Goal: Complete application form: Complete application form

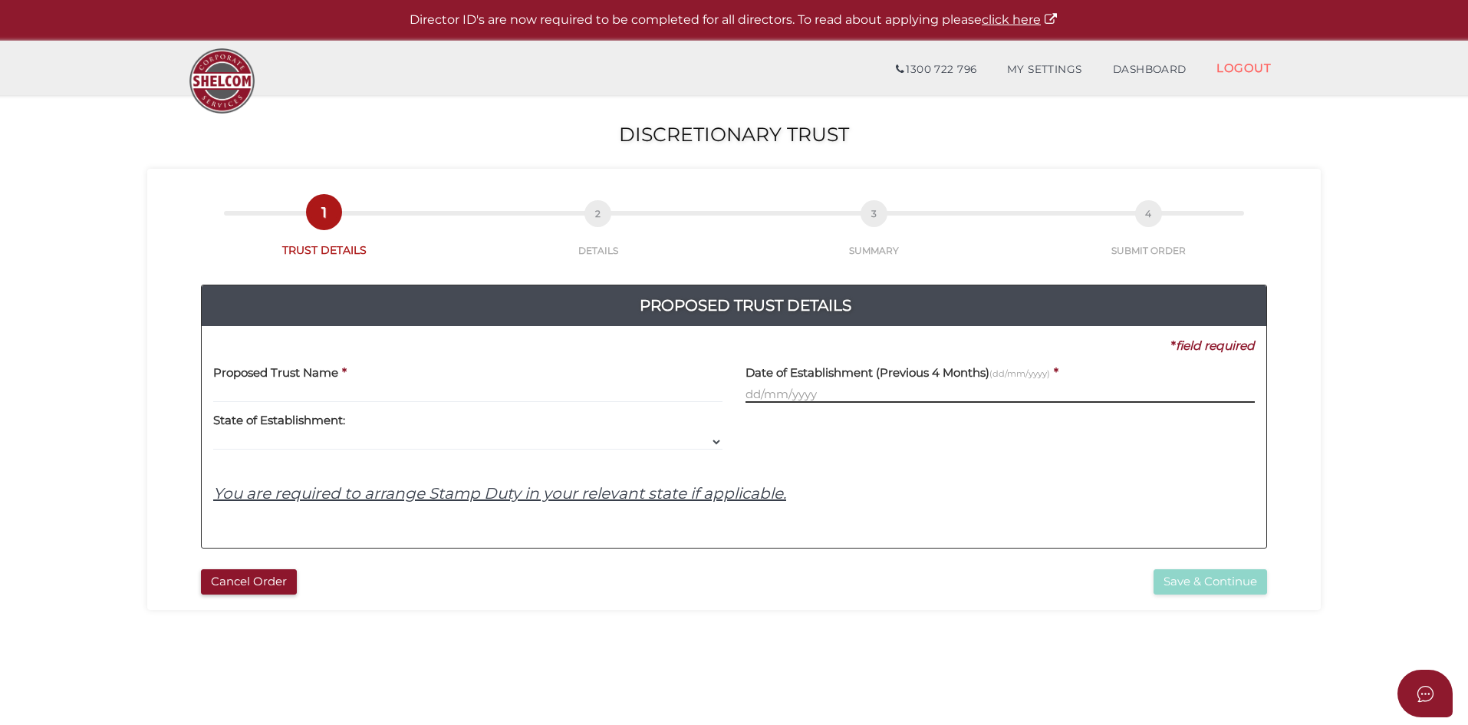
click at [843, 393] on input "text" at bounding box center [999, 394] width 509 height 17
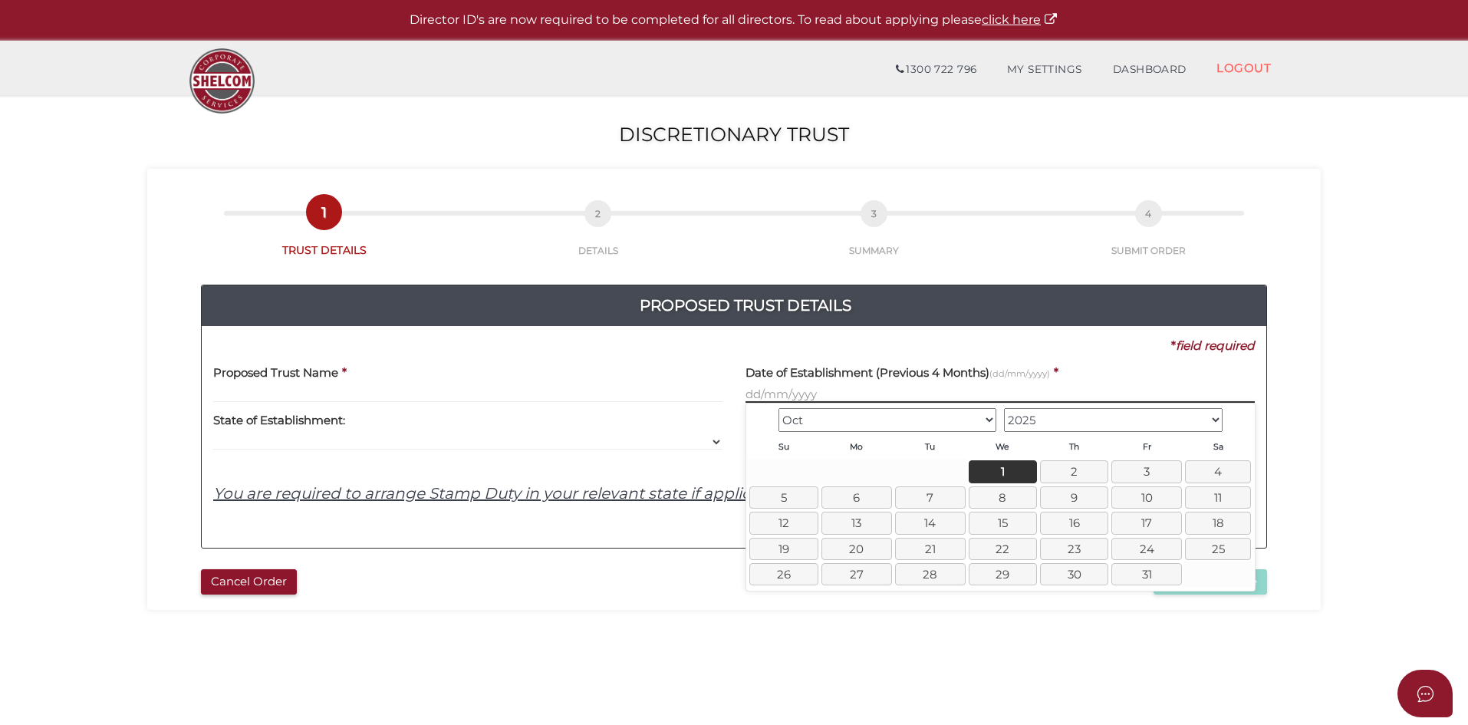
click at [843, 393] on input "text" at bounding box center [999, 394] width 509 height 17
click at [408, 538] on div "3ab6fa24a588db5ce714f84df5831ad3 6ff233106d53cb9aef86a895c9535ebd feb7296db543c…" at bounding box center [734, 437] width 1064 height 222
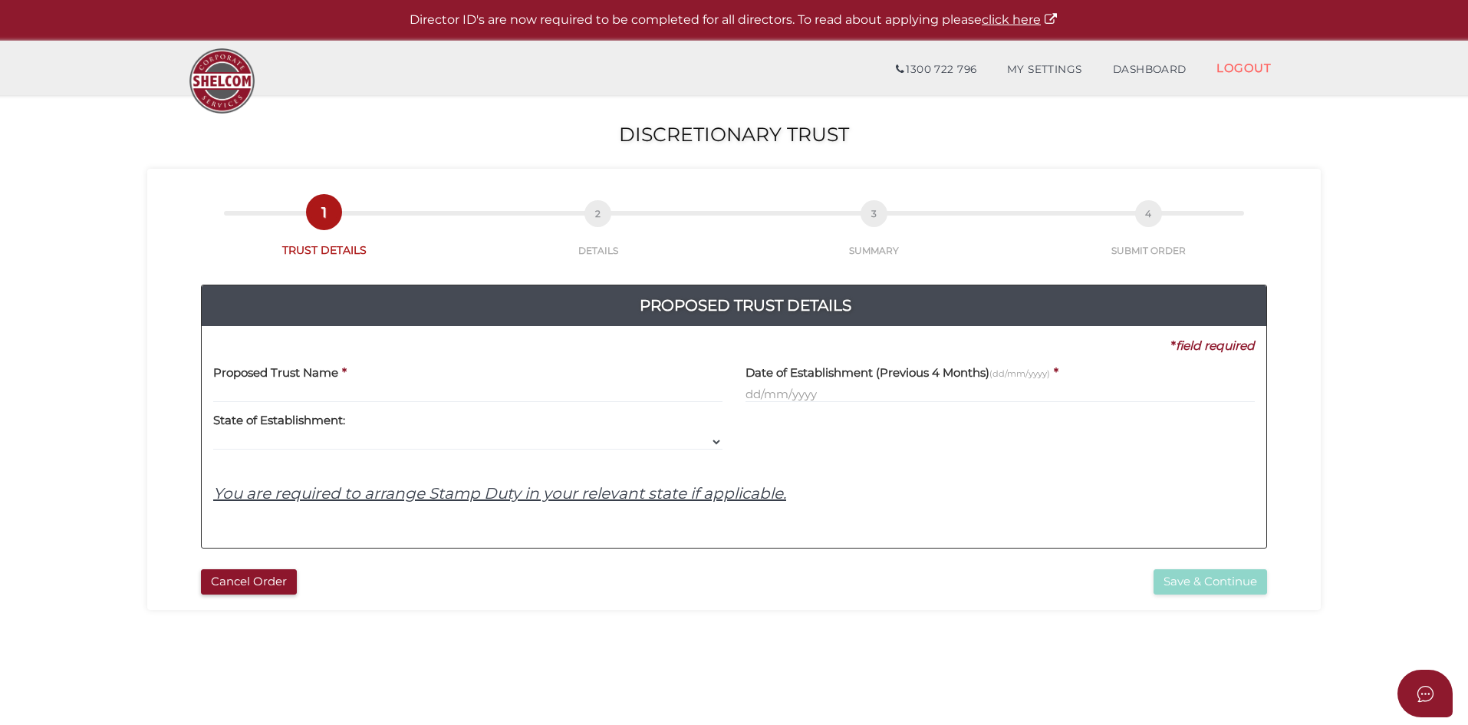
click at [373, 422] on div "Yes No No State of Establishment: VIC ACT NSW NT QLD TAS WA SA" at bounding box center [467, 427] width 509 height 48
click at [367, 376] on div "Proposed Trust Name *" at bounding box center [467, 378] width 509 height 48
click at [367, 391] on input "text" at bounding box center [467, 394] width 509 height 17
click at [369, 427] on div "Yes No No State of Establishment: VIC ACT NSW NT QLD TAS WA SA" at bounding box center [467, 427] width 509 height 48
click at [382, 455] on div "Proposed Trust Name * Date of Establishment (Previous 4 Months) (dd/mm/yyyy) * …" at bounding box center [733, 445] width 1041 height 182
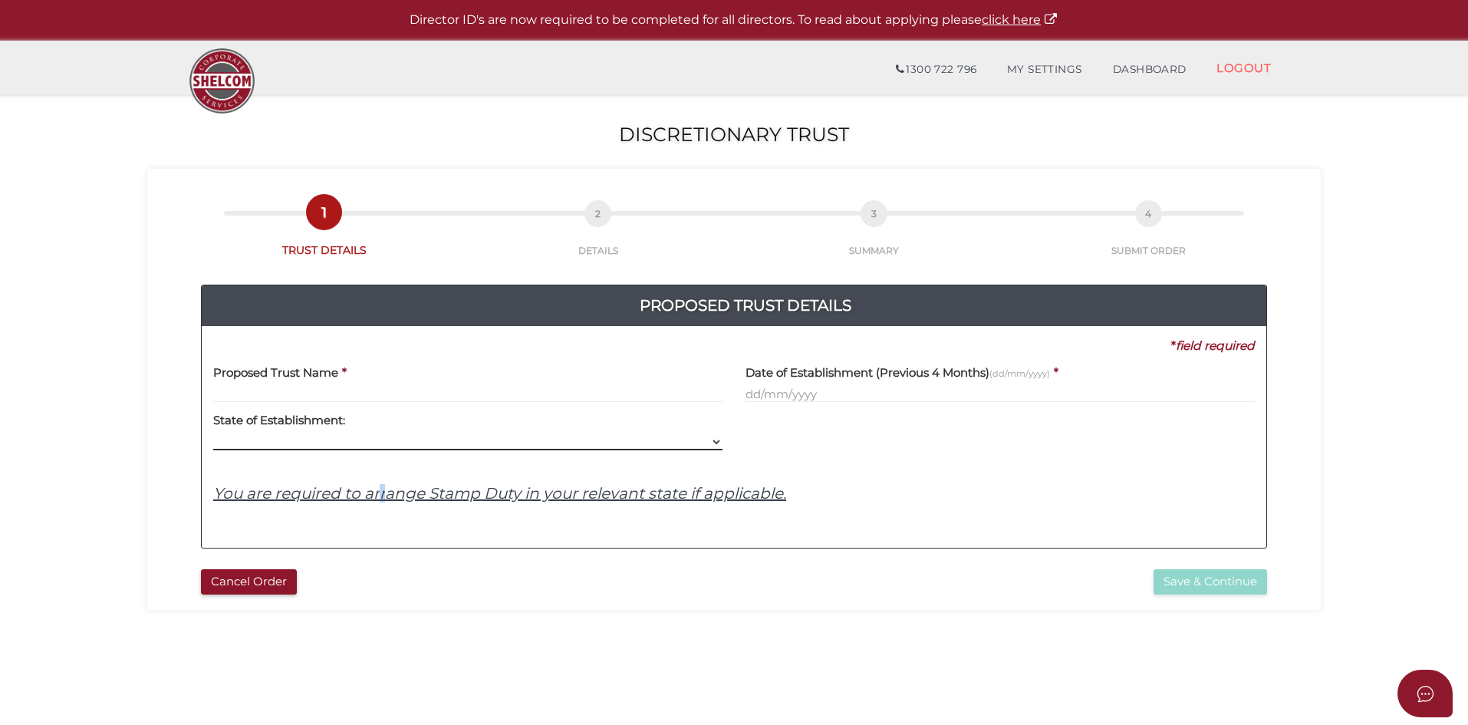
click at [448, 439] on select "VIC ACT NSW NT QLD TAS WA SA" at bounding box center [467, 441] width 509 height 17
click at [1012, 518] on div "Proposed Trust Name * Date of Establishment (Previous 4 Months) (dd/mm/yyyy) * …" at bounding box center [733, 445] width 1041 height 182
click at [729, 443] on div "Yes No No State of Establishment: VIC ACT NSW NT QLD TAS WA SA" at bounding box center [468, 427] width 532 height 48
click at [722, 440] on select "VIC ACT NSW NT QLD TAS WA SA" at bounding box center [467, 441] width 509 height 17
select select "VIC"
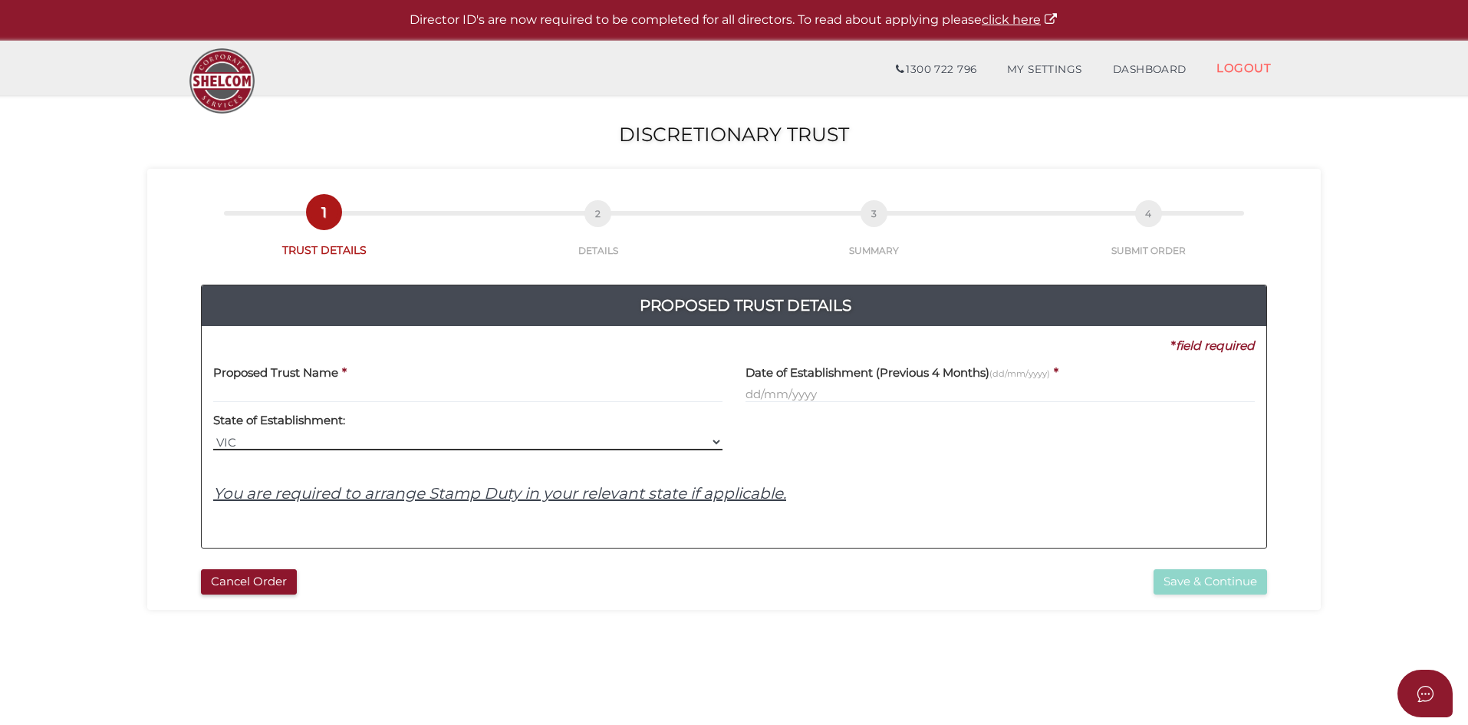
click at [213, 433] on select "VIC ACT NSW NT QLD TAS WA SA" at bounding box center [467, 441] width 509 height 17
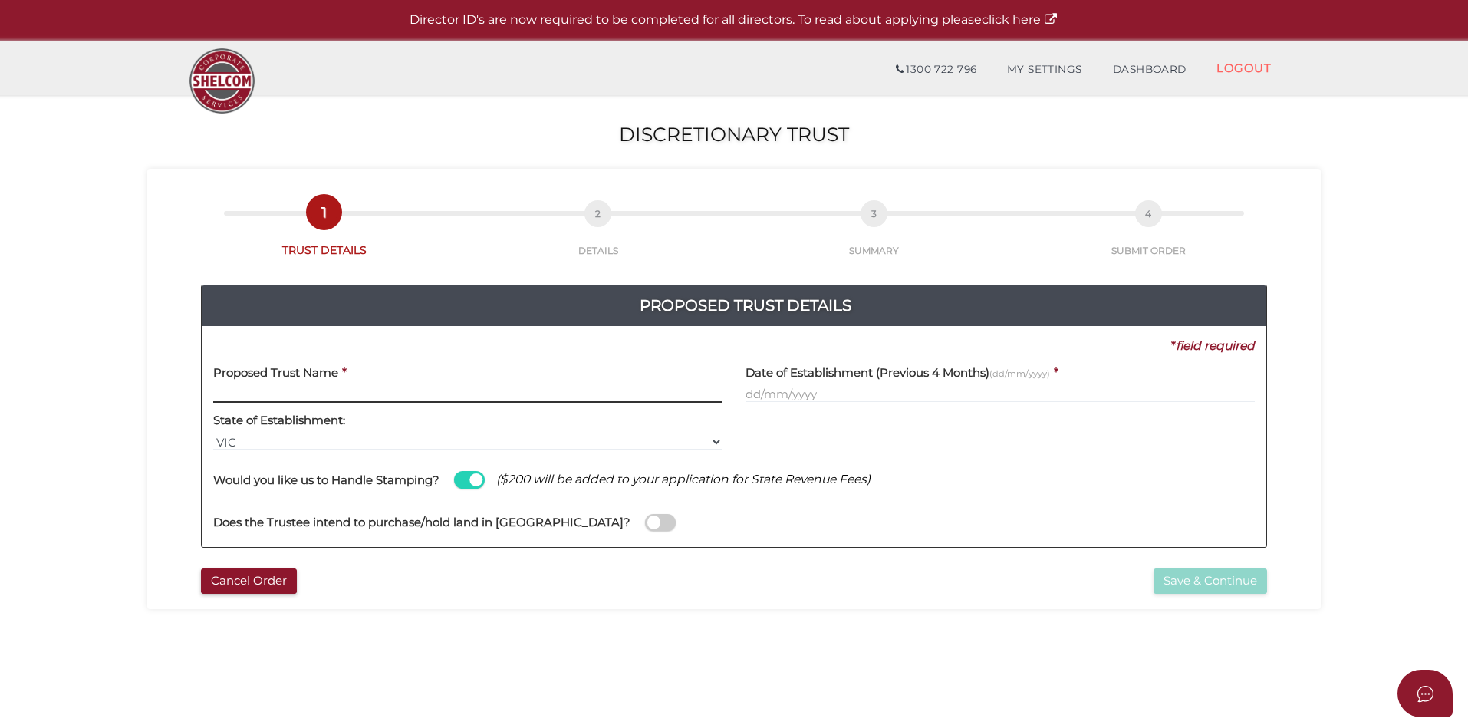
click at [490, 396] on input "text" at bounding box center [467, 394] width 509 height 17
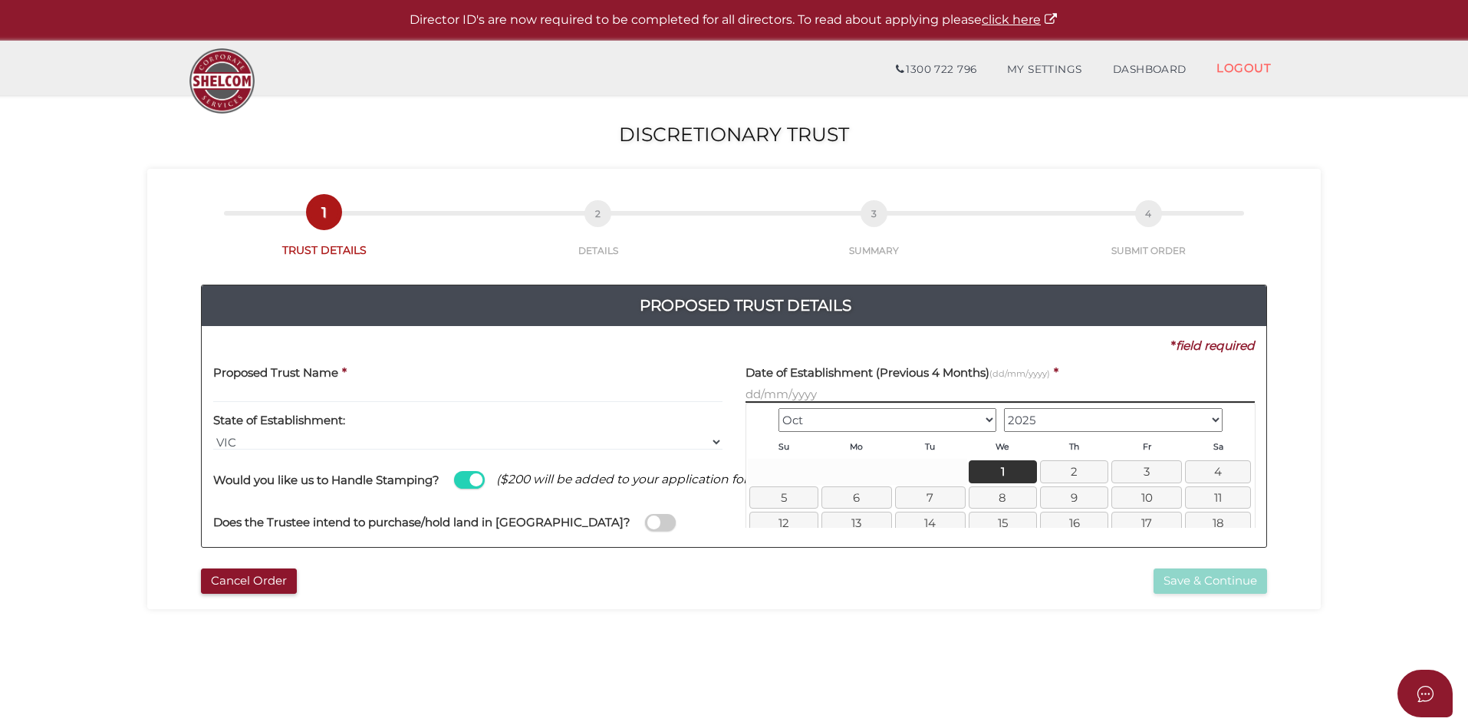
click at [806, 396] on input "text" at bounding box center [999, 394] width 509 height 17
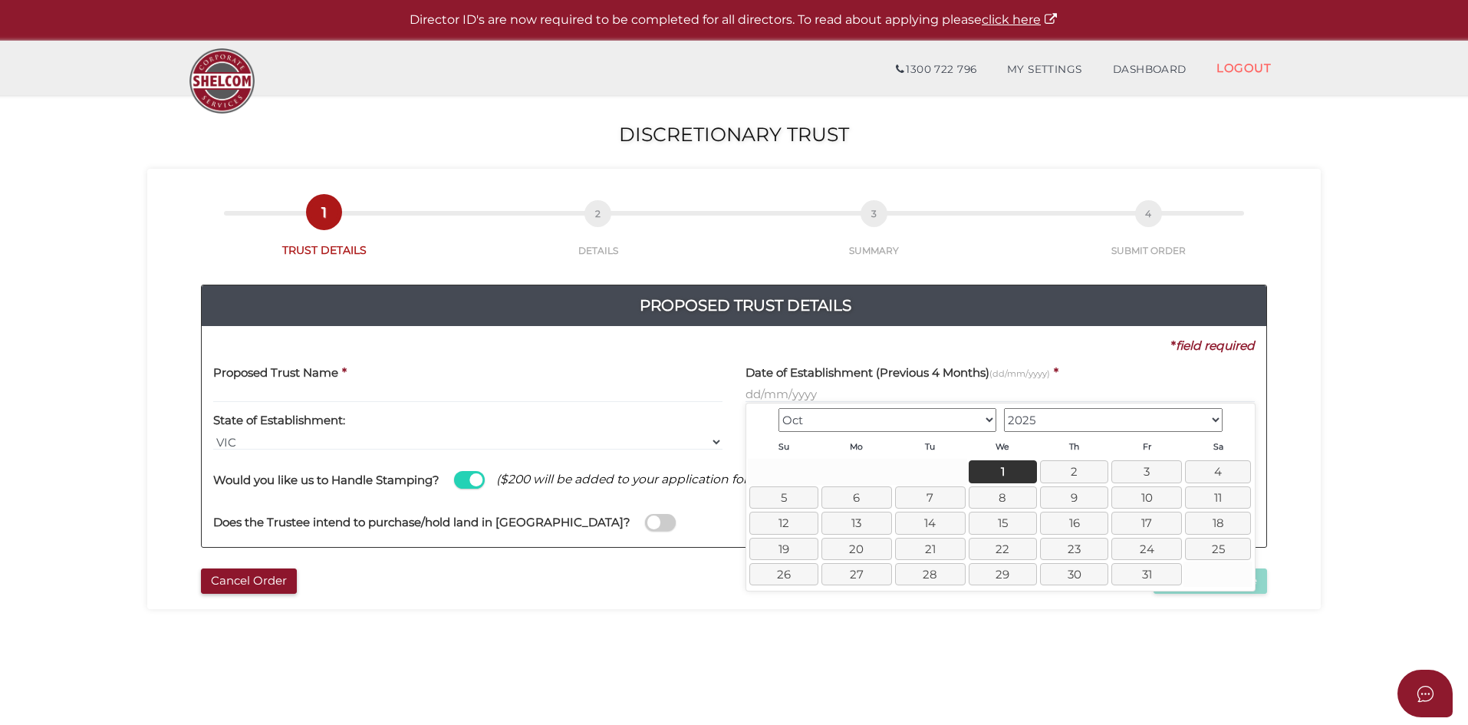
click at [351, 383] on div "Proposed Trust Name *" at bounding box center [467, 378] width 509 height 48
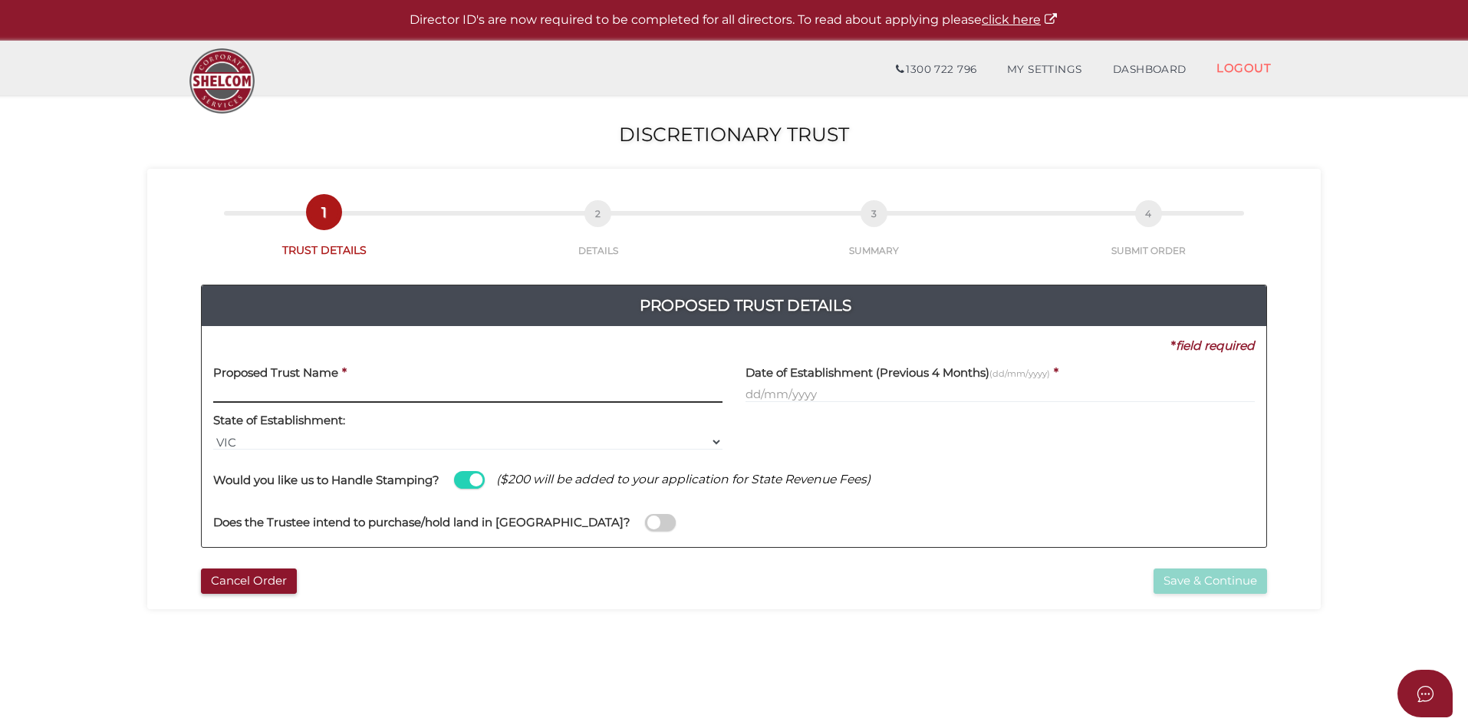
click at [342, 393] on input "text" at bounding box center [467, 394] width 509 height 17
click at [774, 396] on input "text" at bounding box center [999, 394] width 509 height 17
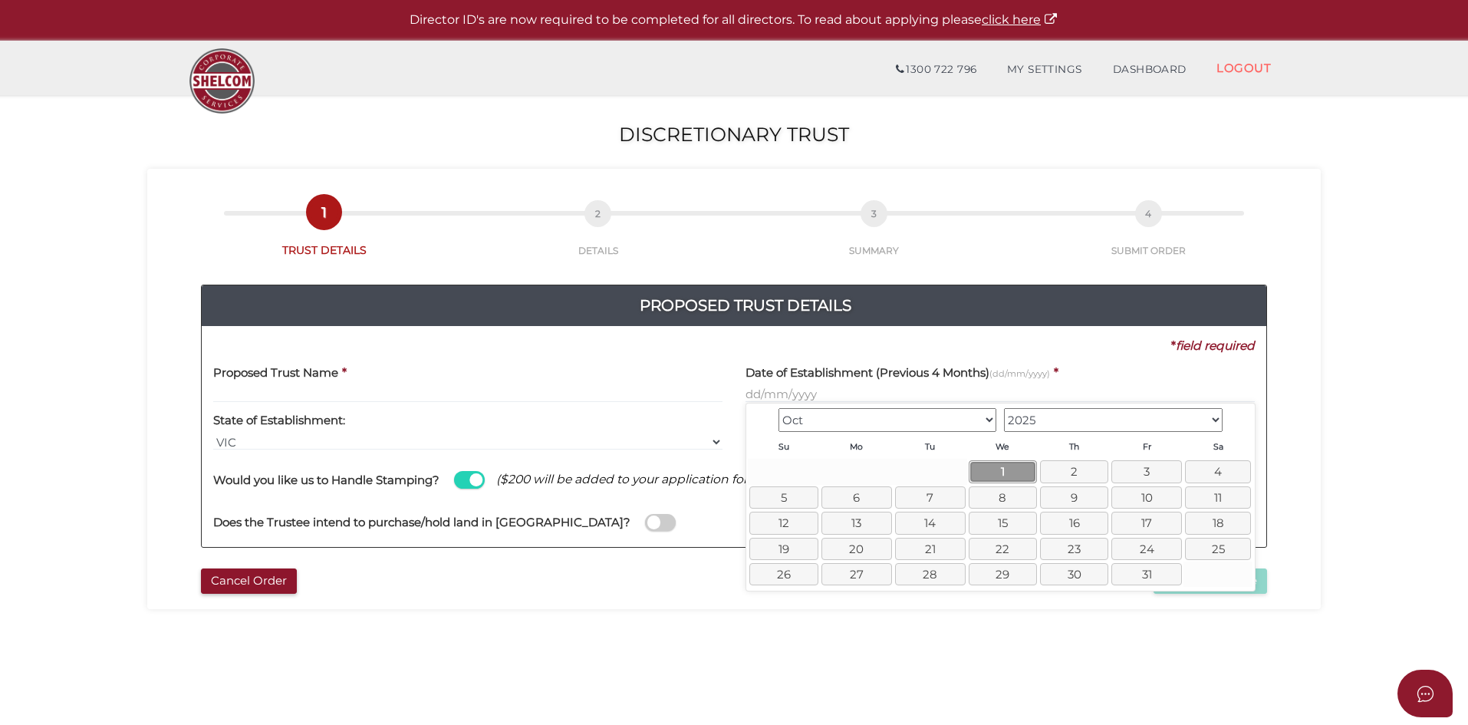
click at [1006, 475] on link "1" at bounding box center [1002, 471] width 68 height 22
type input "01/10/2025"
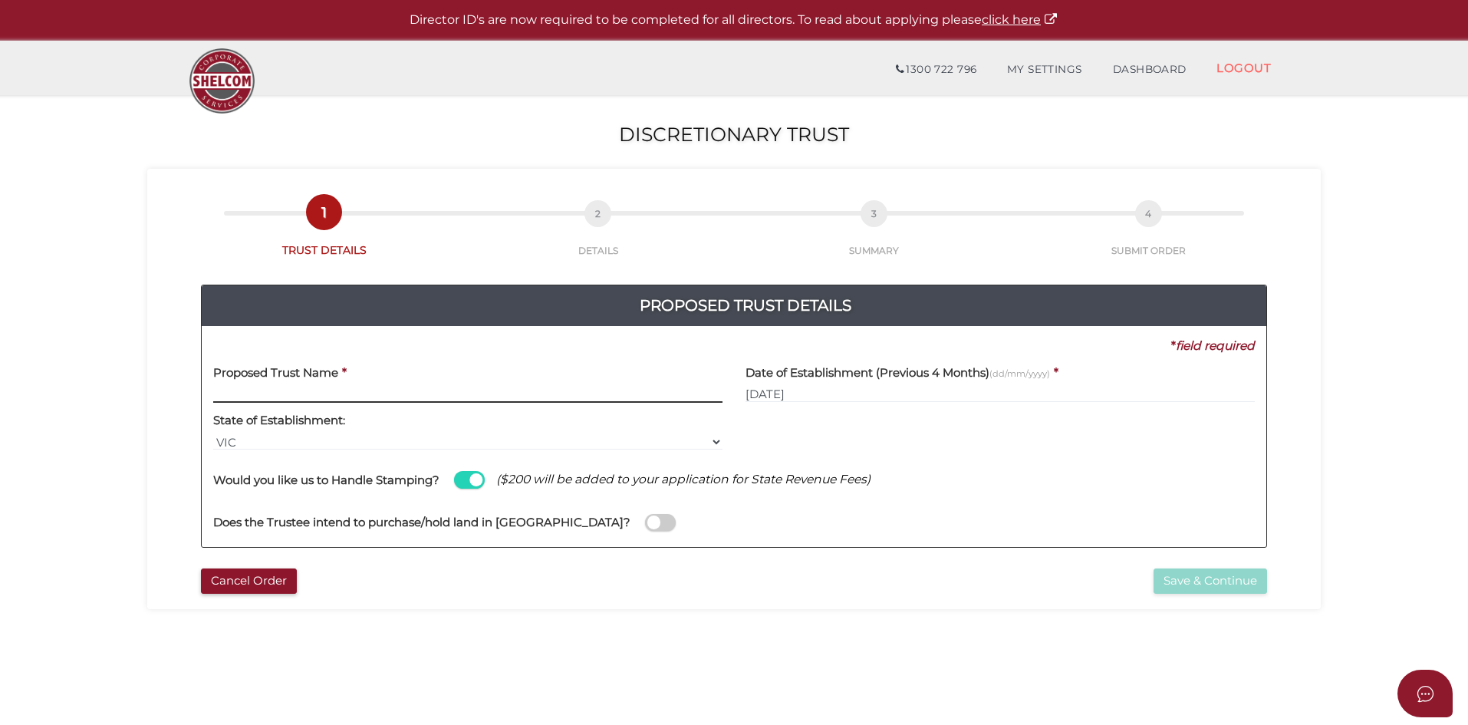
click at [385, 393] on input "text" at bounding box center [467, 394] width 509 height 17
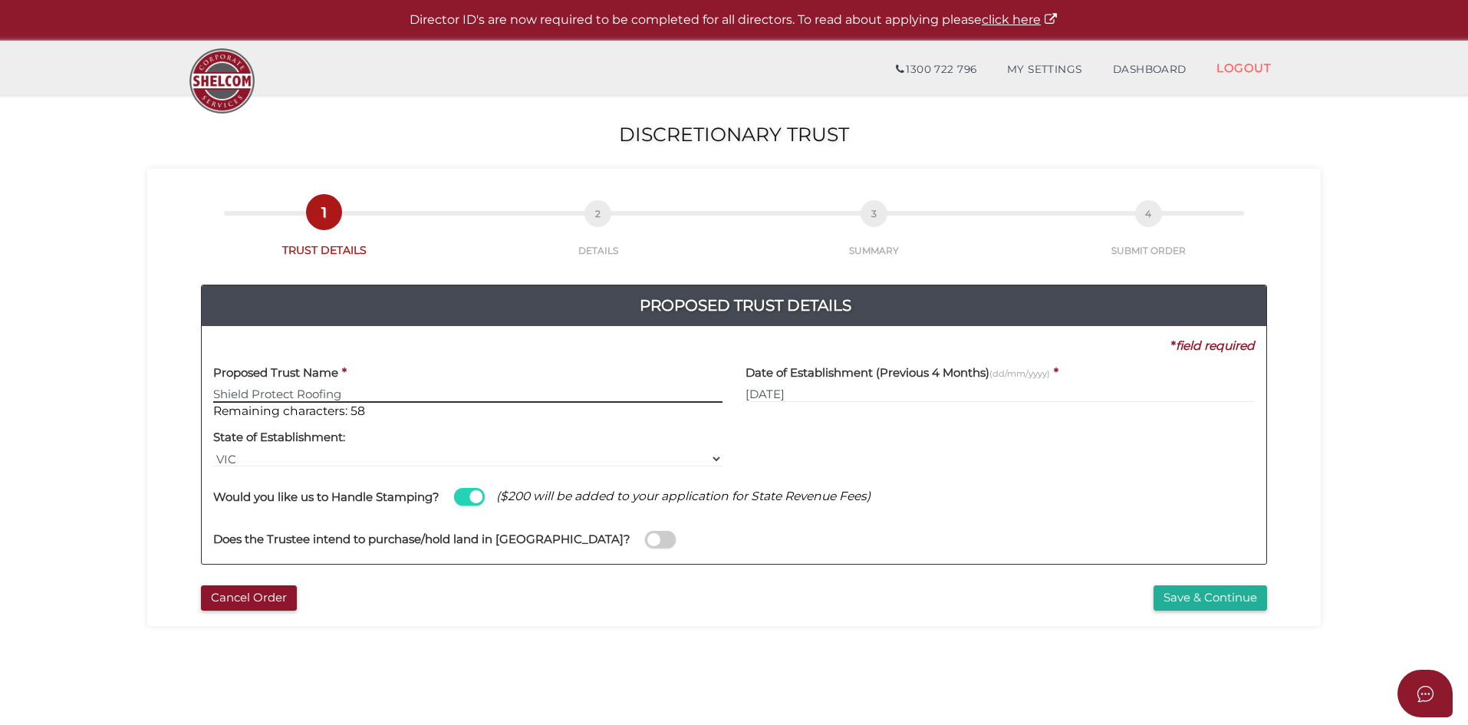
drag, startPoint x: 385, startPoint y: 393, endPoint x: 182, endPoint y: 362, distance: 205.6
click at [182, 362] on div "Proposed Trust Details 3ab6fa24a588db5ce714f84df5831ad3 6ff233106d53cb9aef86a89…" at bounding box center [734, 418] width 1150 height 321
click at [364, 390] on input "Shield Protect Roofing" at bounding box center [467, 394] width 509 height 17
click at [424, 397] on input "Shield Protect" at bounding box center [467, 394] width 509 height 17
type input "Shield Protect Family Trust"
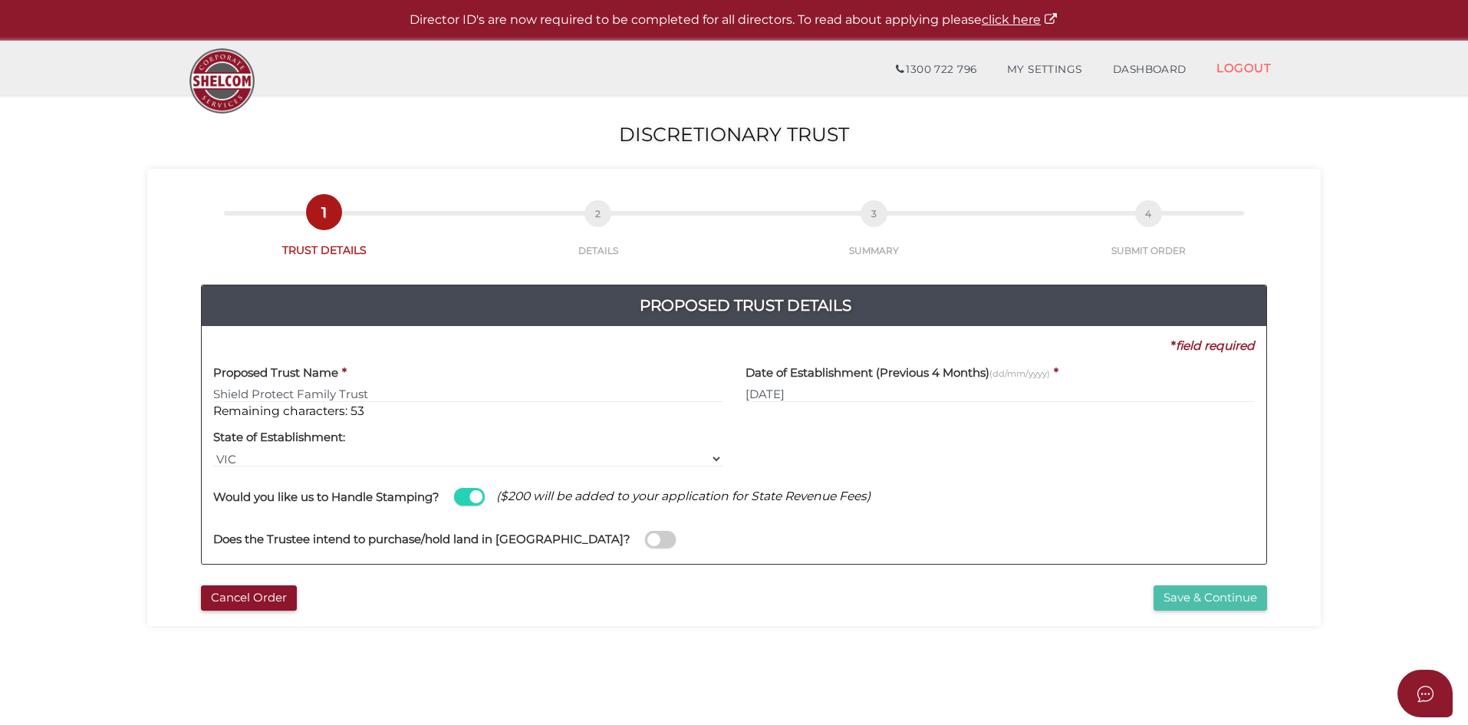
click at [1213, 604] on button "Save & Continue" at bounding box center [1209, 597] width 113 height 25
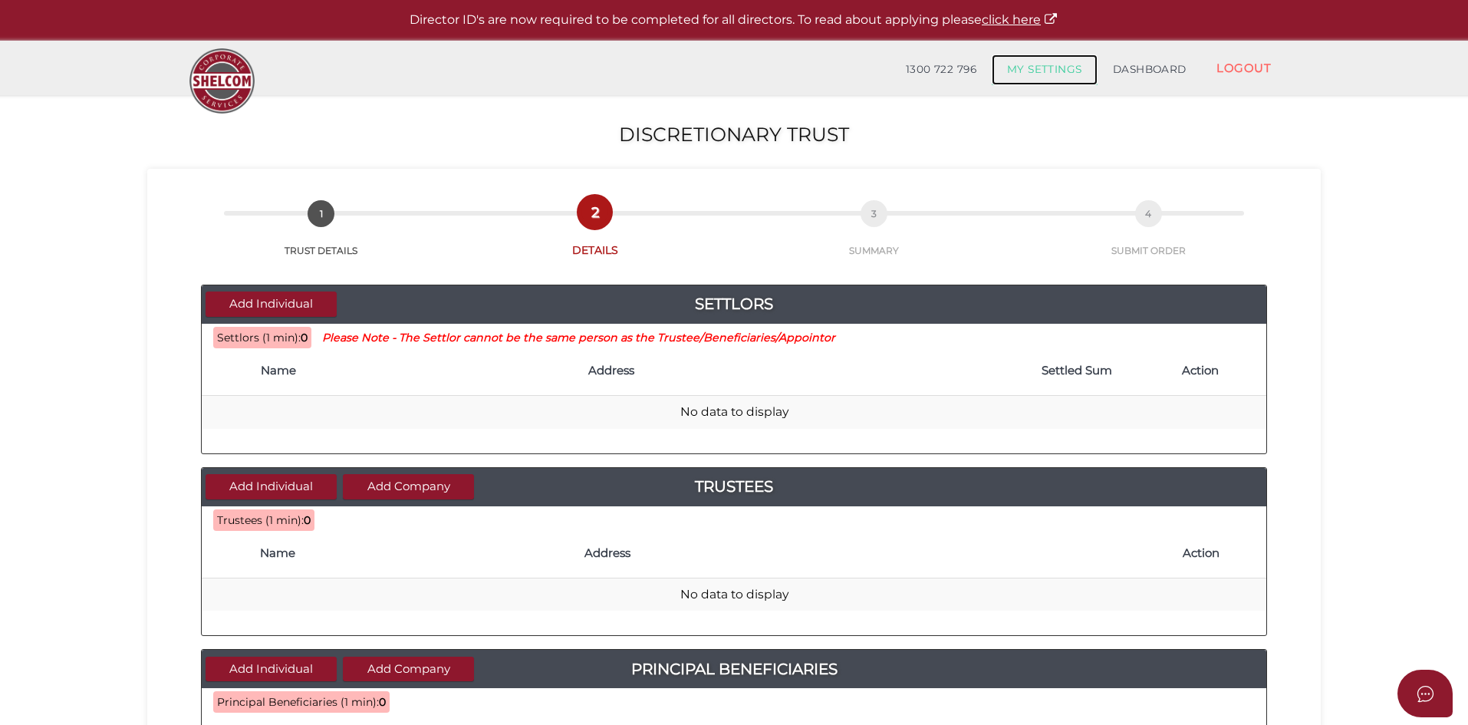
click at [1050, 71] on link "MY SETTINGS" at bounding box center [1044, 69] width 106 height 31
